Goal: Task Accomplishment & Management: Manage account settings

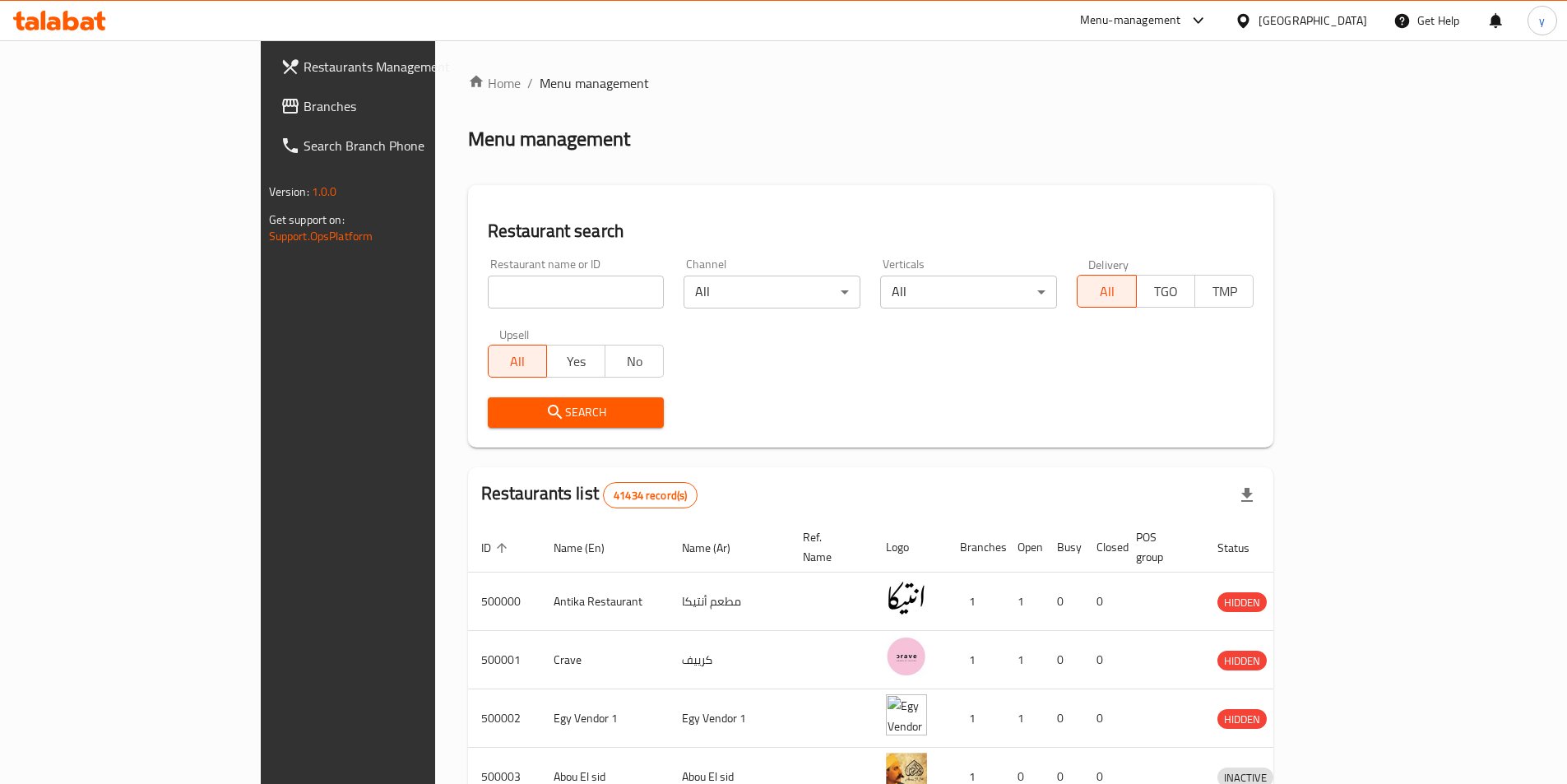
click at [1341, 24] on div "Egypt" at bounding box center [1313, 20] width 109 height 18
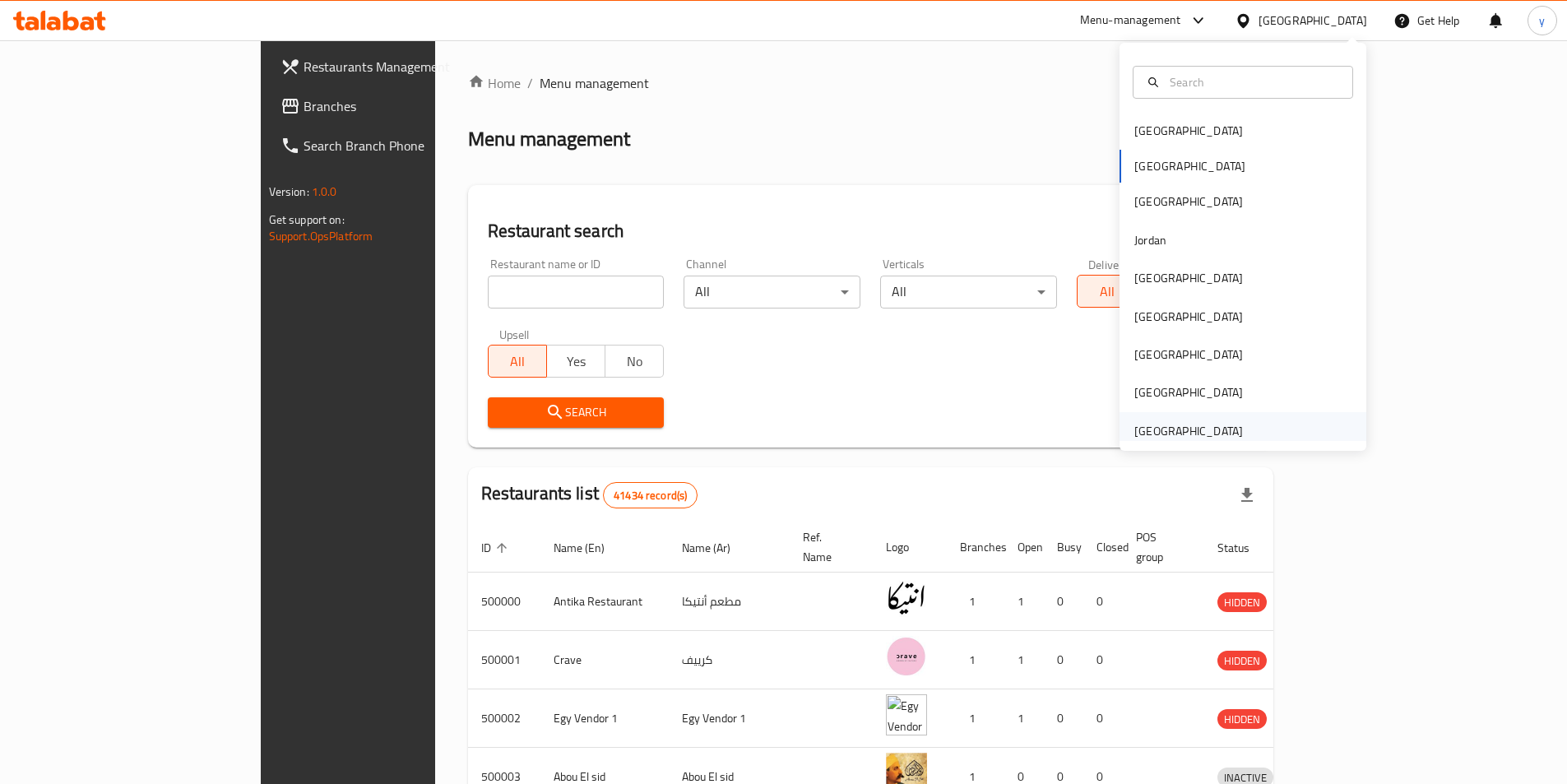
click at [1207, 435] on div "[GEOGRAPHIC_DATA]" at bounding box center [1189, 431] width 109 height 18
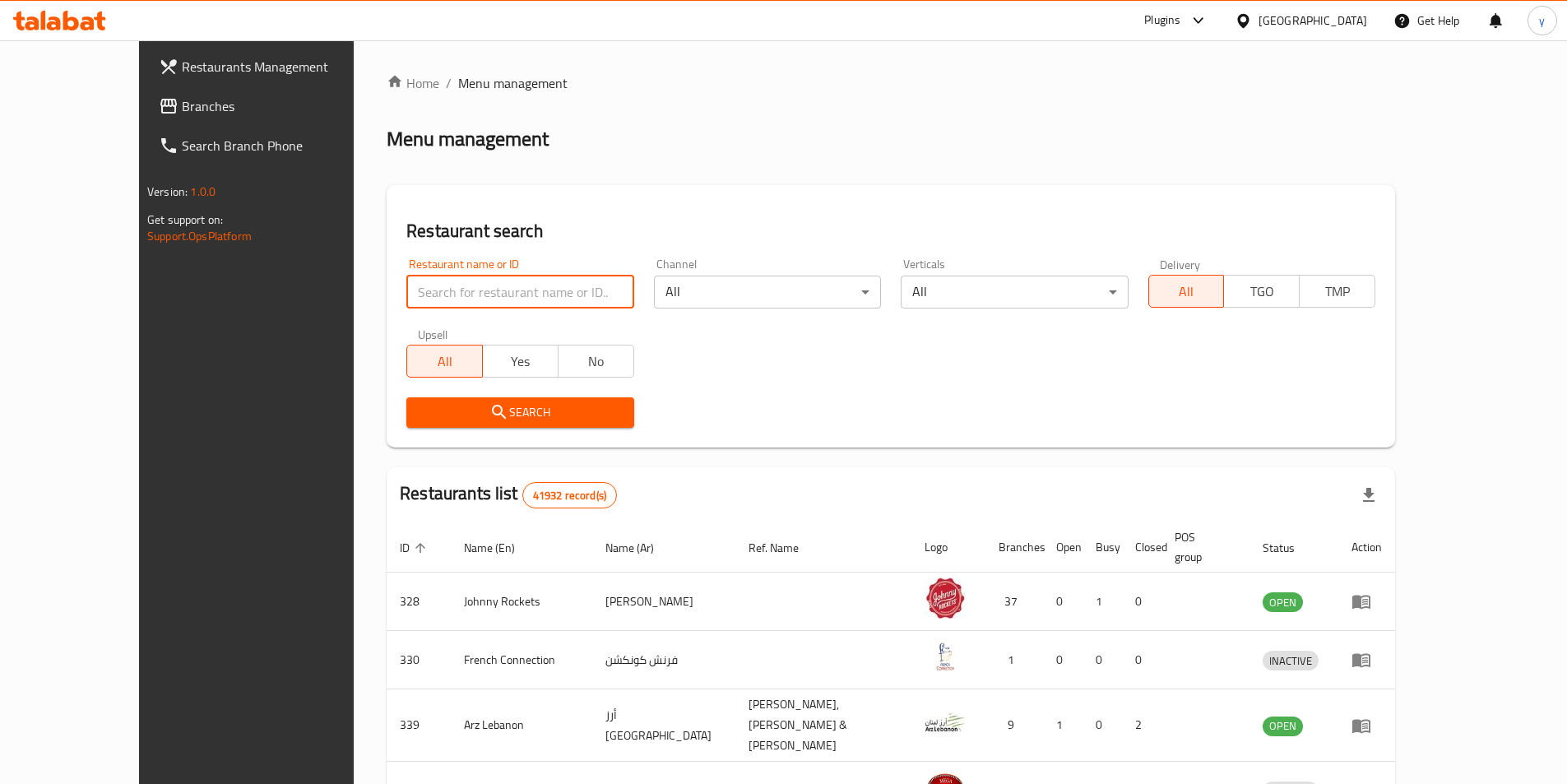
click at [517, 307] on input "search" at bounding box center [520, 292] width 227 height 33
paste input "4155"
type input "4155"
click at [182, 105] on span "Branches" at bounding box center [285, 106] width 206 height 20
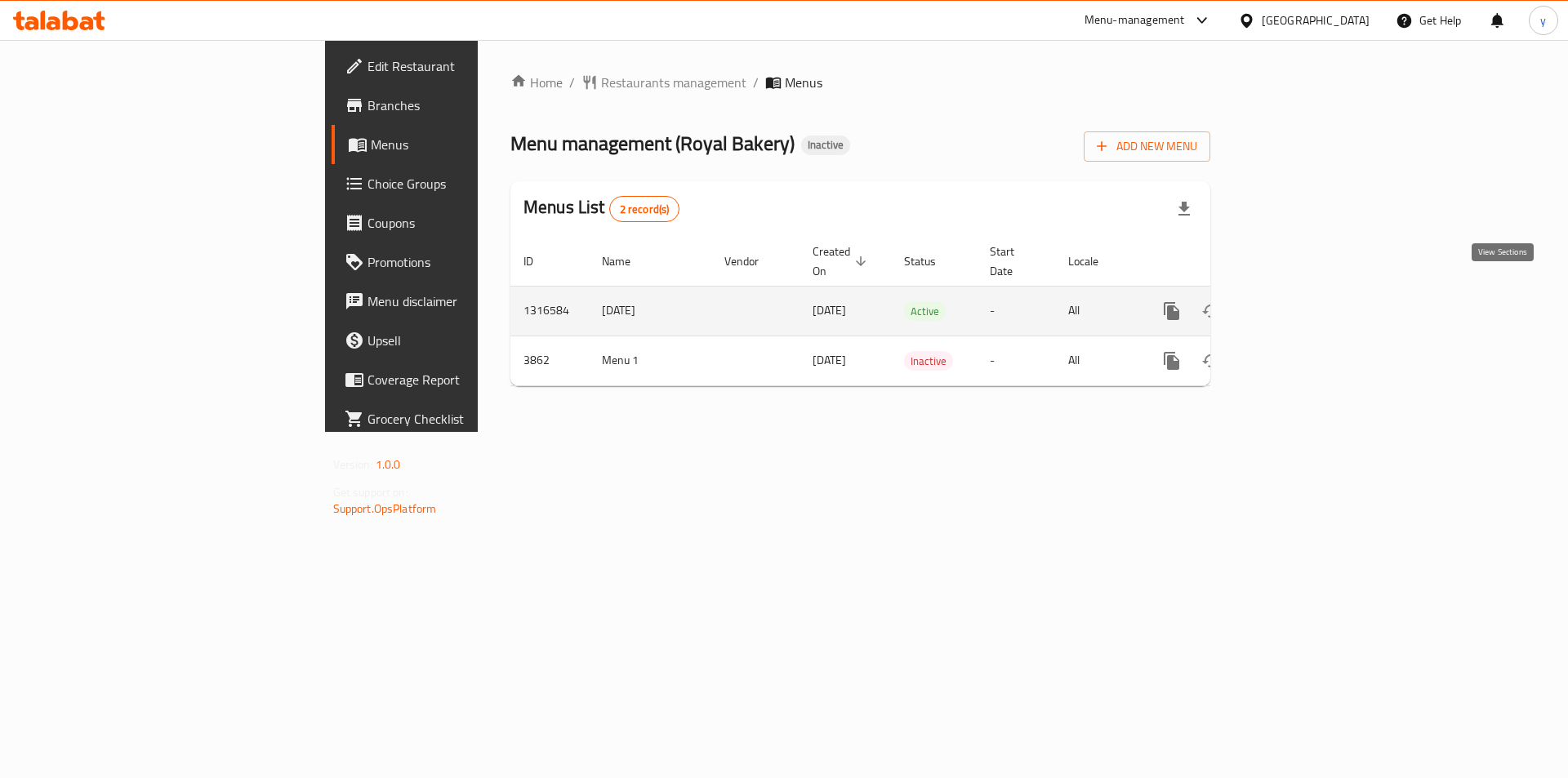
click at [1299, 301] on icon "enhanced table" at bounding box center [1289, 311] width 20 height 20
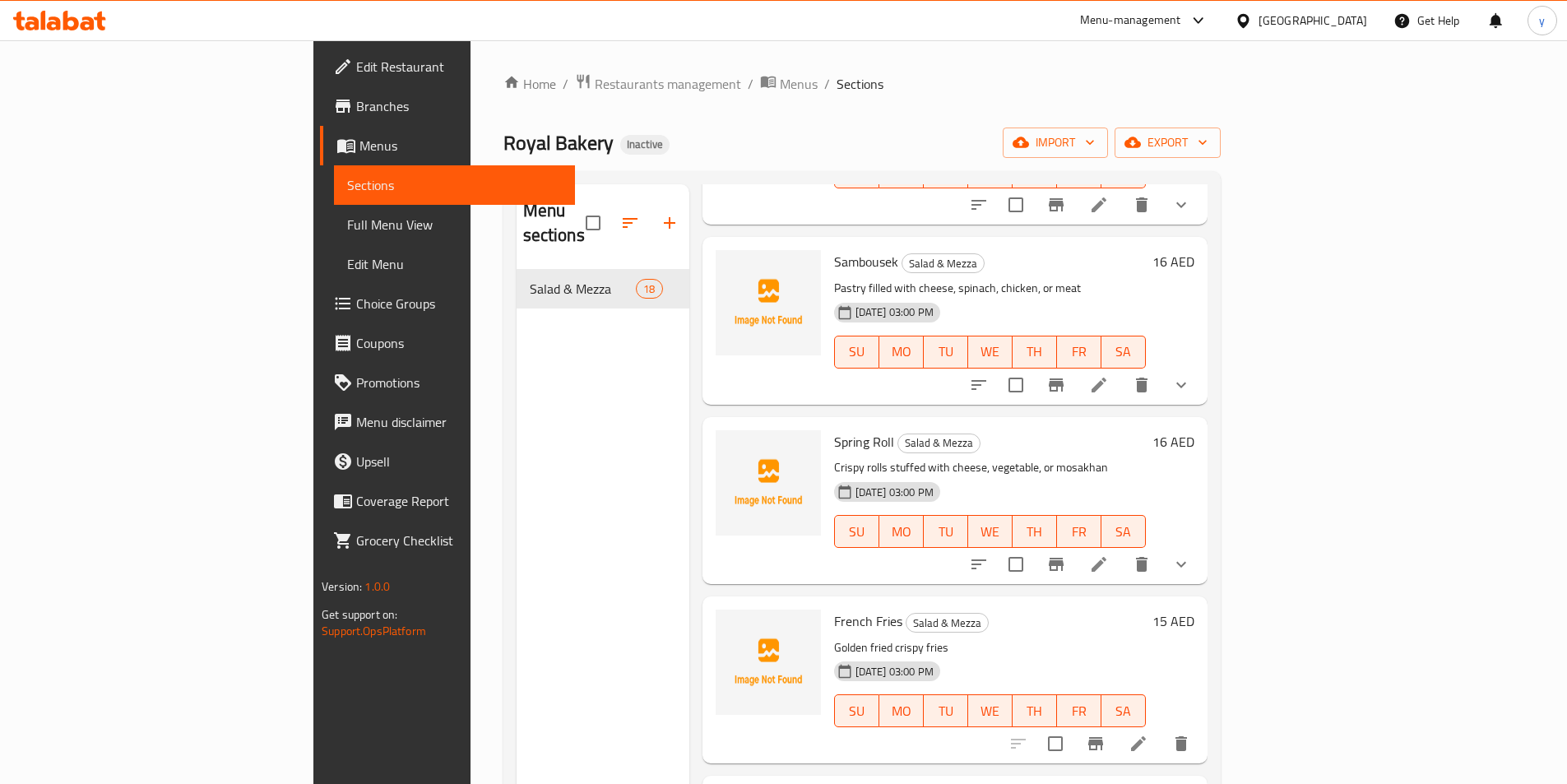
scroll to position [2056, 0]
